Goal: Communication & Community: Answer question/provide support

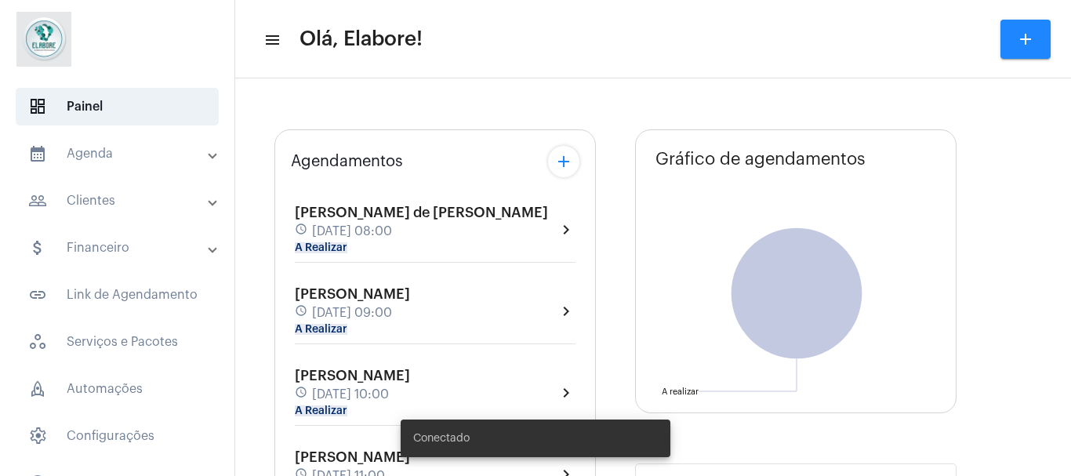
type input "[URL][DOMAIN_NAME]"
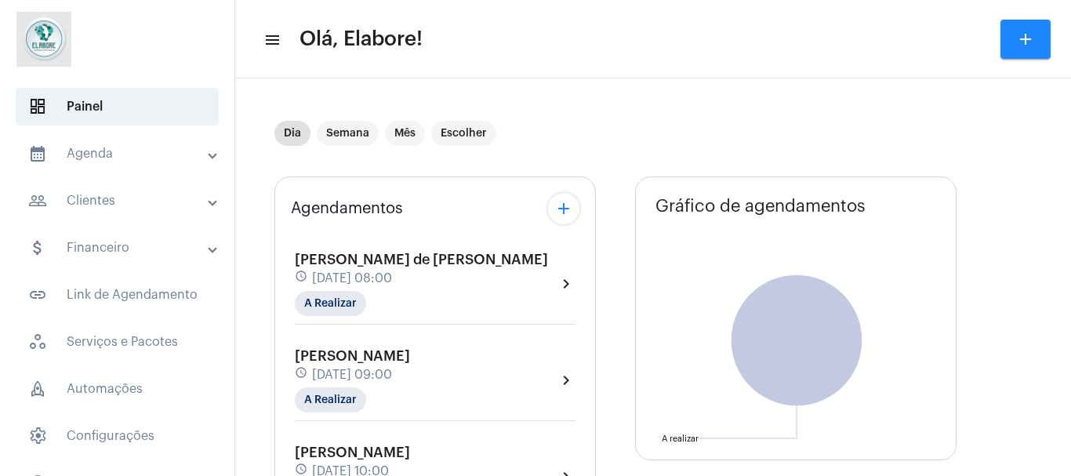
click at [488, 264] on div "Alan Jonh de Jesus Costa schedule 23 de agosto às 08:00 A Realizar chevron_right" at bounding box center [435, 284] width 281 height 64
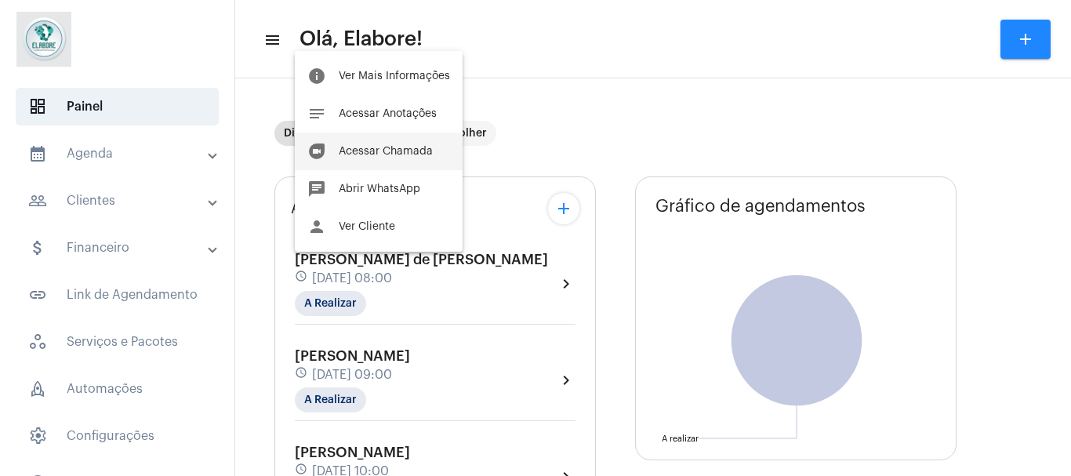
click at [388, 143] on button "duo [PERSON_NAME]" at bounding box center [379, 152] width 168 height 38
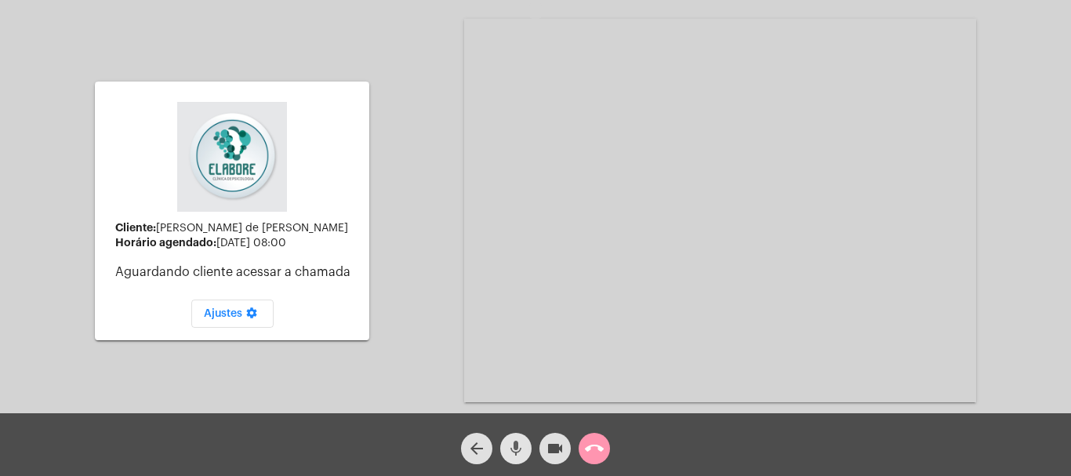
click at [520, 445] on mat-icon "mic" at bounding box center [516, 448] width 19 height 19
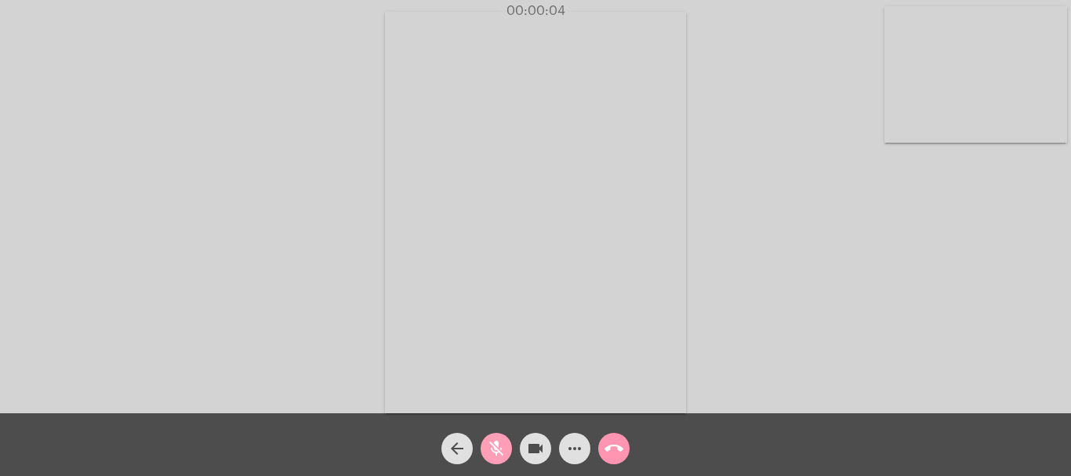
click at [499, 450] on mat-icon "mic_off" at bounding box center [496, 448] width 19 height 19
click at [882, 296] on div "Acessando Câmera e Microfone..." at bounding box center [536, 210] width 1068 height 413
click at [887, 319] on div "Acessando Câmera e Microfone..." at bounding box center [536, 210] width 1068 height 413
click at [873, 364] on div "Acessando Câmera e Microfone..." at bounding box center [536, 210] width 1068 height 413
click at [573, 449] on mat-icon "more_horiz" at bounding box center [574, 448] width 19 height 19
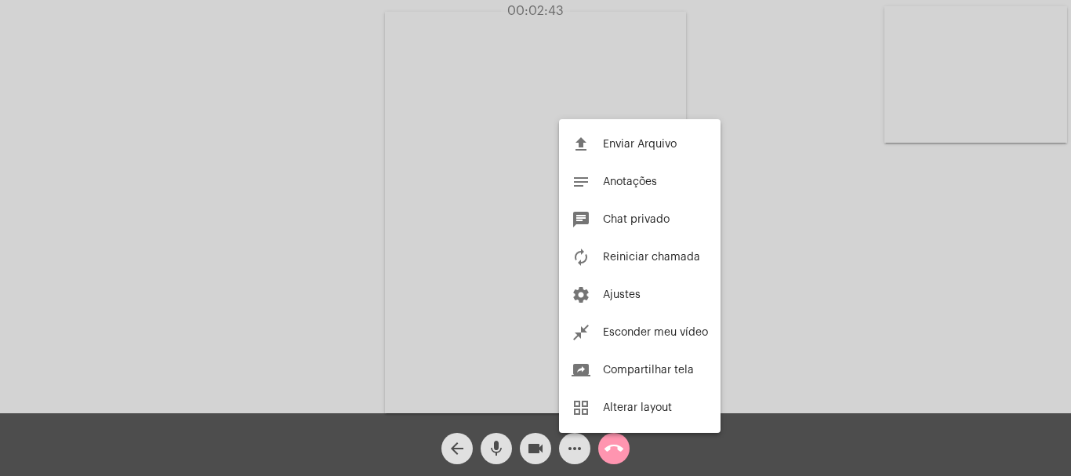
click at [786, 300] on div at bounding box center [535, 238] width 1071 height 476
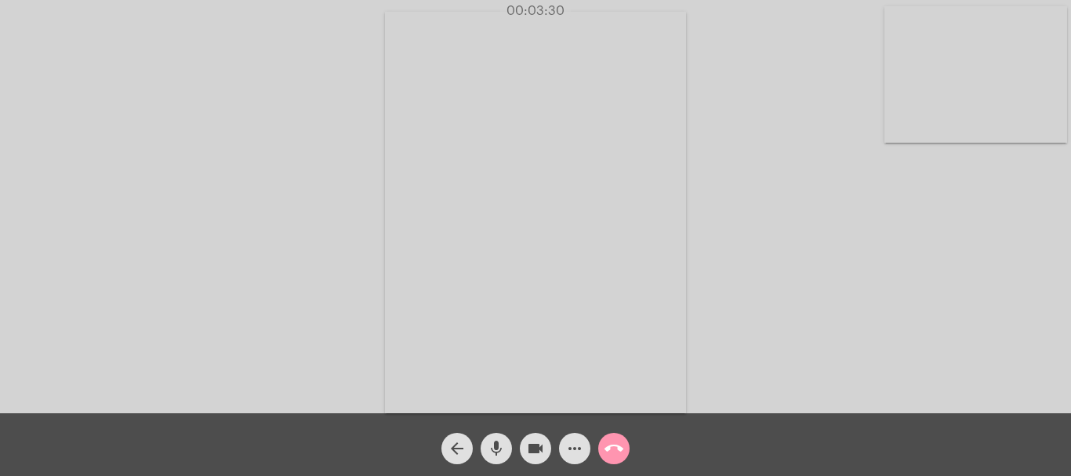
click at [816, 348] on div "Acessando Câmera e Microfone..." at bounding box center [536, 210] width 1068 height 413
click at [869, 350] on div "Acessando Câmera e Microfone..." at bounding box center [536, 210] width 1068 height 413
click at [834, 329] on div "Acessando Câmera e Microfone..." at bounding box center [536, 210] width 1068 height 413
click at [840, 315] on div "Acessando Câmera e Microfone..." at bounding box center [536, 210] width 1068 height 413
click at [870, 274] on div "Acessando Câmera e Microfone..." at bounding box center [536, 210] width 1068 height 413
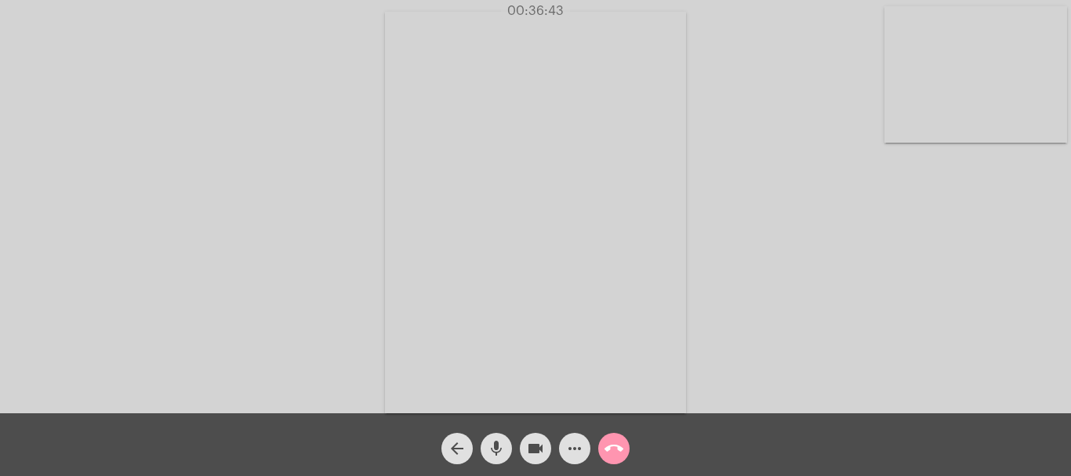
click at [853, 341] on div "Acessando Câmera e Microfone..." at bounding box center [536, 210] width 1068 height 413
click at [608, 442] on mat-icon "call_end" at bounding box center [614, 448] width 19 height 19
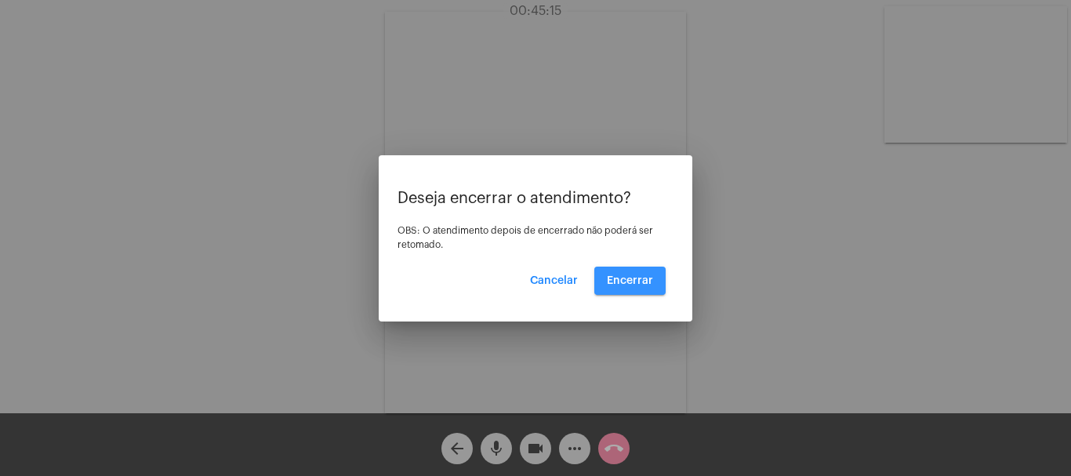
click at [626, 294] on button "Encerrar" at bounding box center [630, 281] width 71 height 28
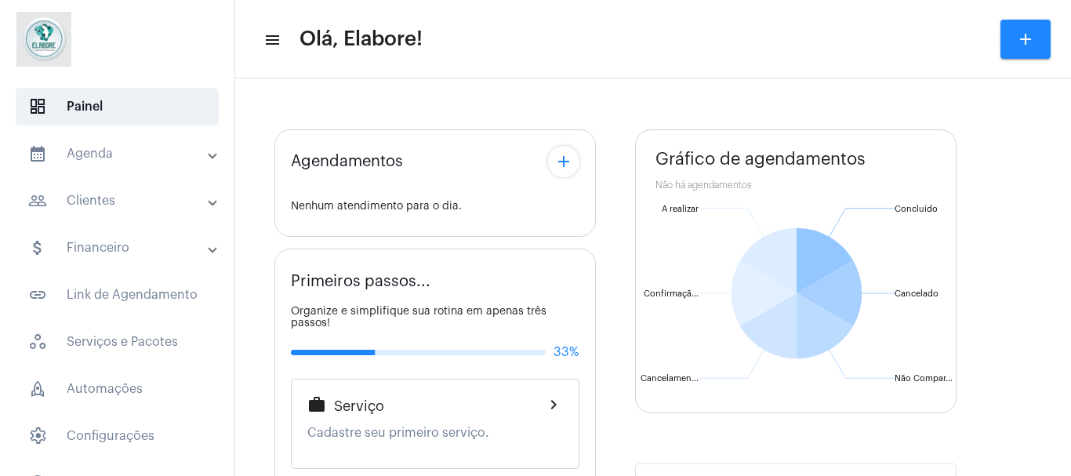
type input "[URL][DOMAIN_NAME]"
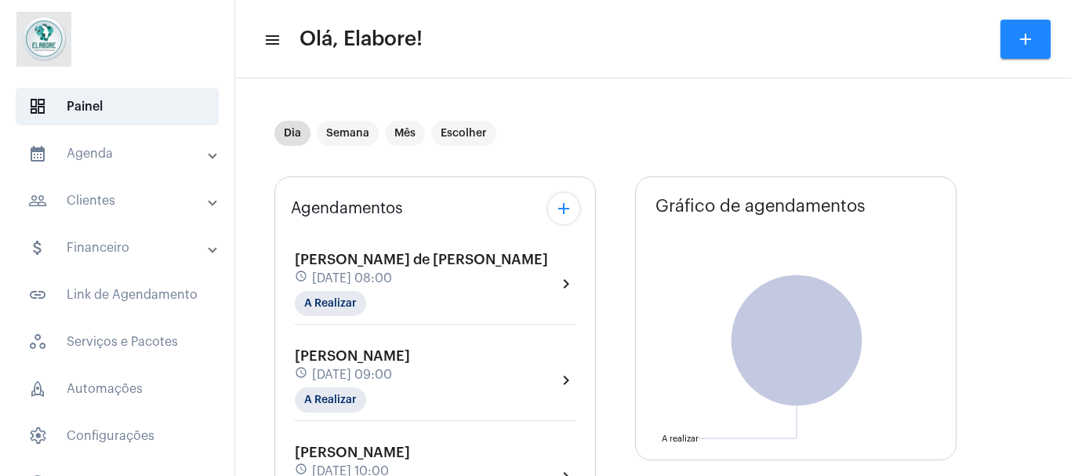
click at [457, 370] on div "Pietro Viana Kozowiski schedule 23 de agosto às 09:00 A Realizar chevron_right" at bounding box center [435, 380] width 281 height 64
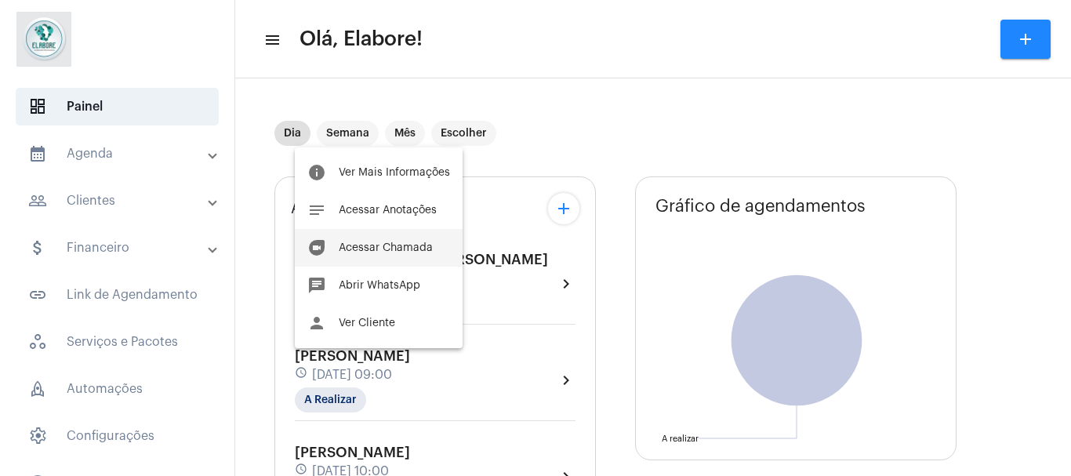
click at [396, 253] on span "Acessar Chamada" at bounding box center [386, 247] width 94 height 11
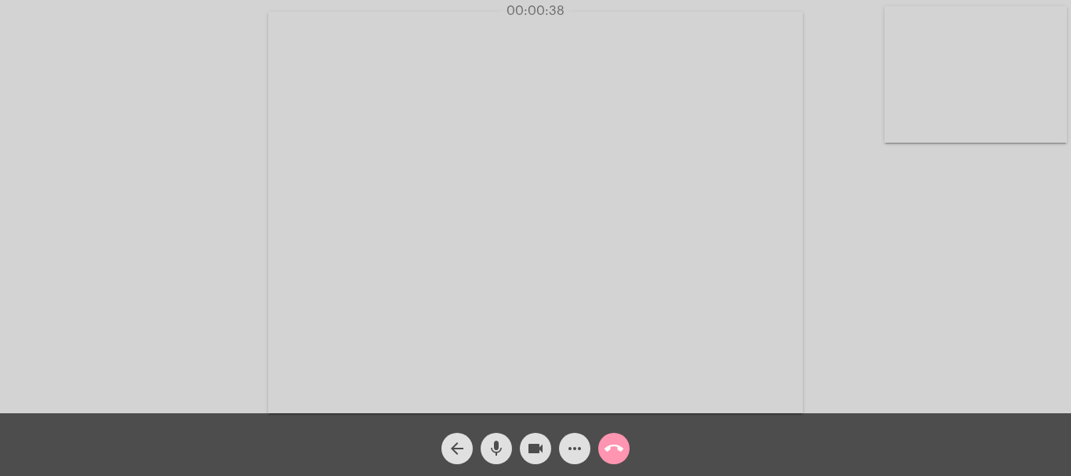
click at [896, 324] on div "Acessando Câmera e Microfone..." at bounding box center [536, 210] width 1068 height 413
click at [616, 442] on mat-icon "call_end" at bounding box center [614, 448] width 19 height 19
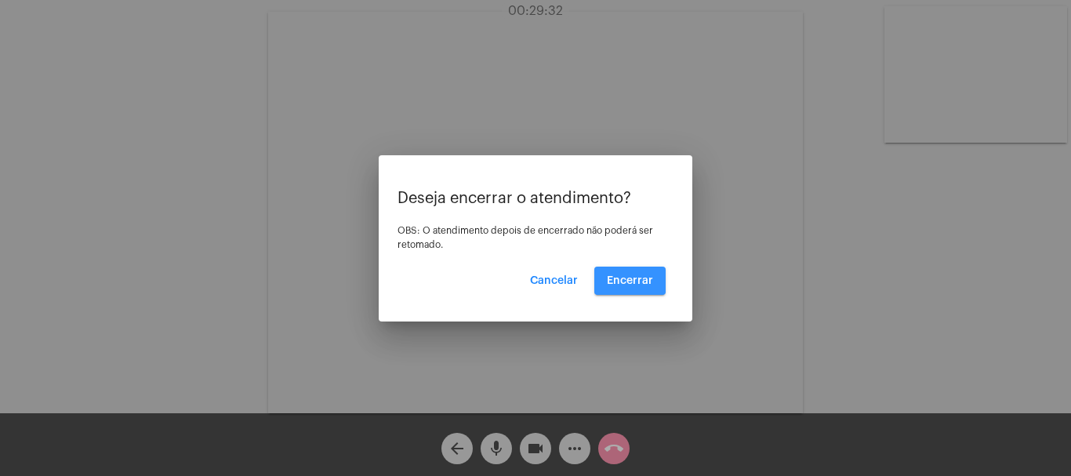
click at [629, 275] on span "Encerrar" at bounding box center [630, 280] width 46 height 11
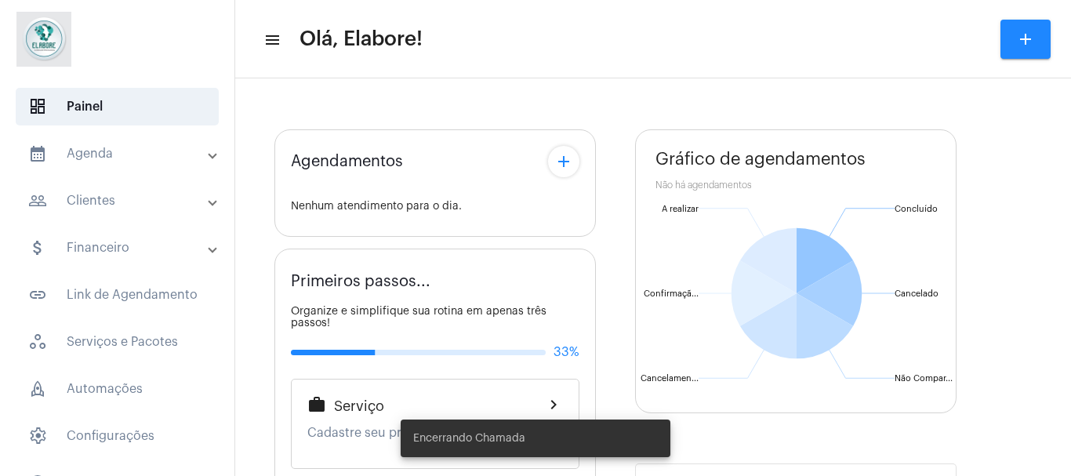
type input "[URL][DOMAIN_NAME]"
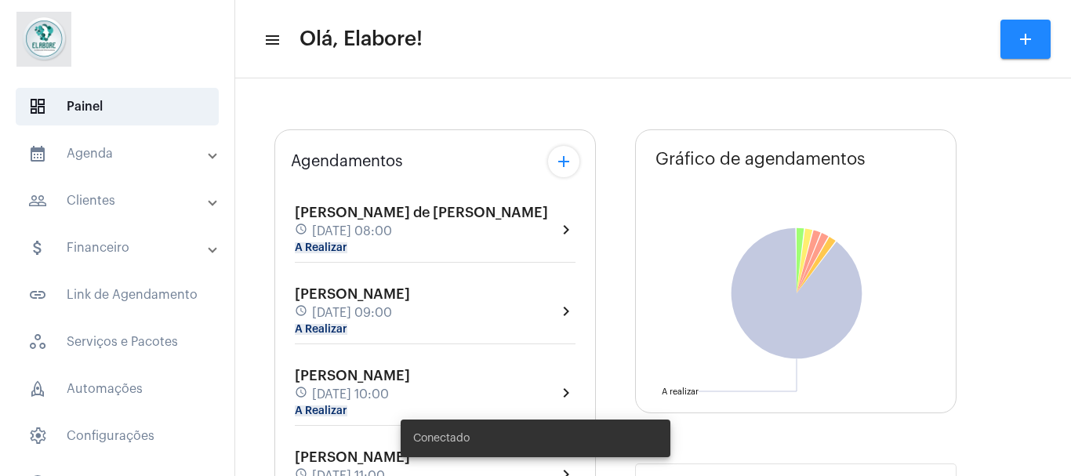
type input "[URL][DOMAIN_NAME]"
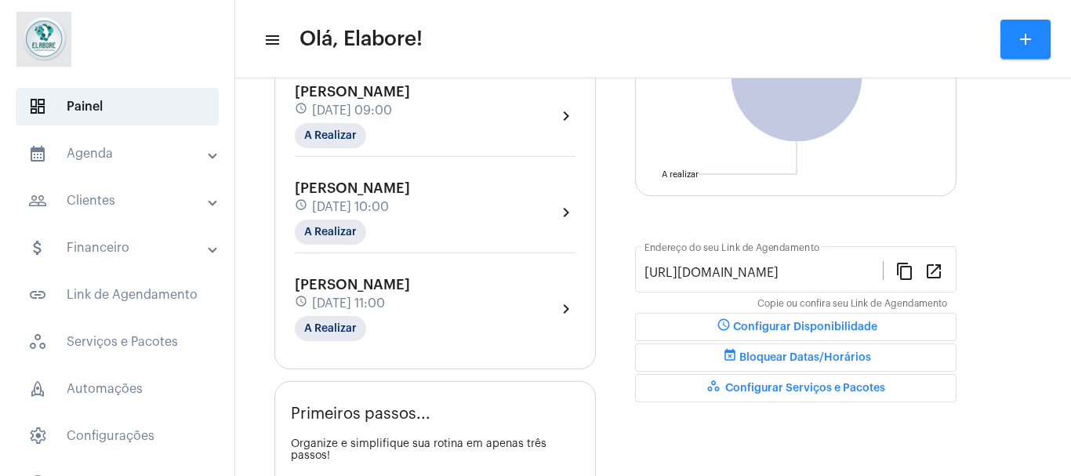
scroll to position [267, 0]
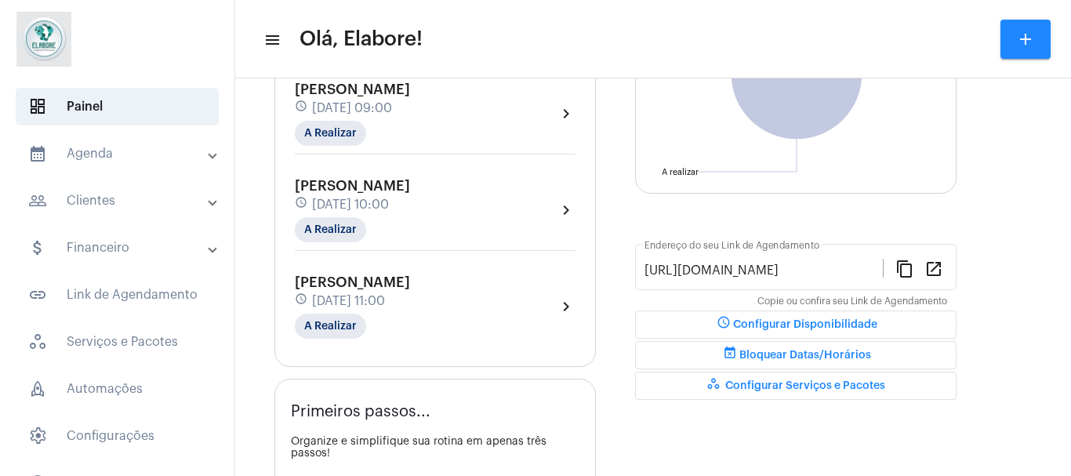
click at [495, 213] on div "[PERSON_NAME] schedule [DATE] 10:00 A Realizar chevron_right" at bounding box center [435, 210] width 281 height 64
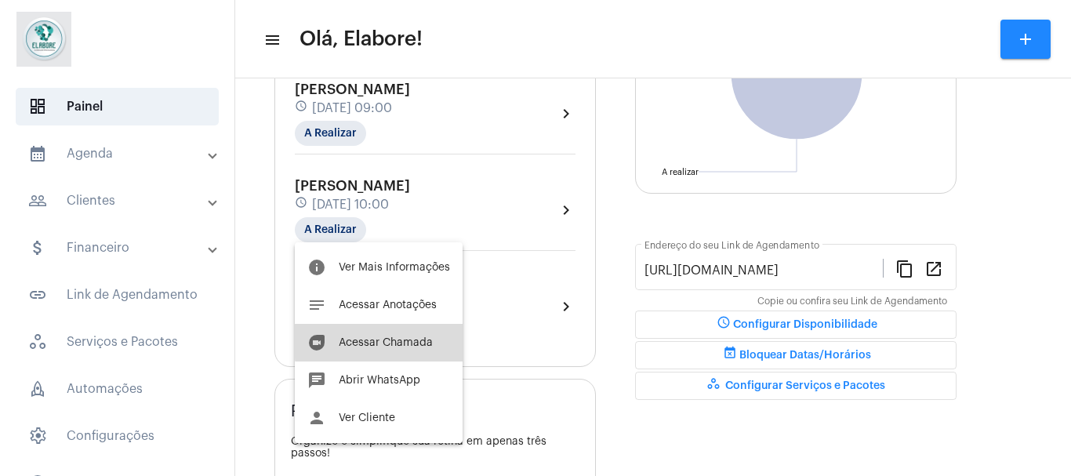
click at [393, 342] on span "Acessar Chamada" at bounding box center [386, 342] width 94 height 11
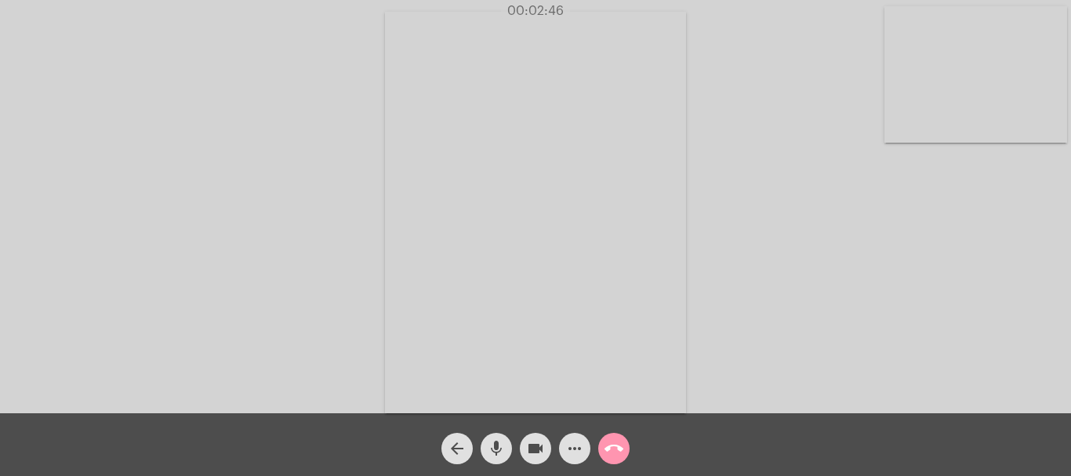
click at [854, 304] on div "Acessando Câmera e Microfone..." at bounding box center [536, 210] width 1068 height 413
